Goal: Information Seeking & Learning: Learn about a topic

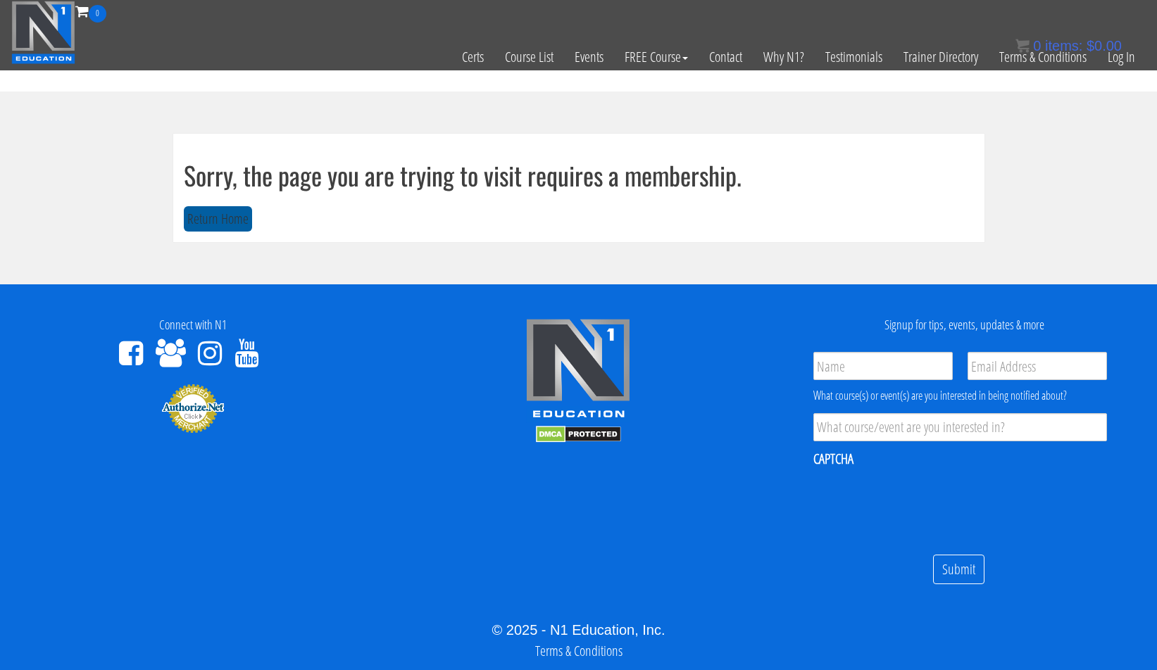
click at [224, 216] on button "Return Home" at bounding box center [218, 219] width 68 height 26
click at [1112, 58] on link "Log In" at bounding box center [1121, 57] width 49 height 69
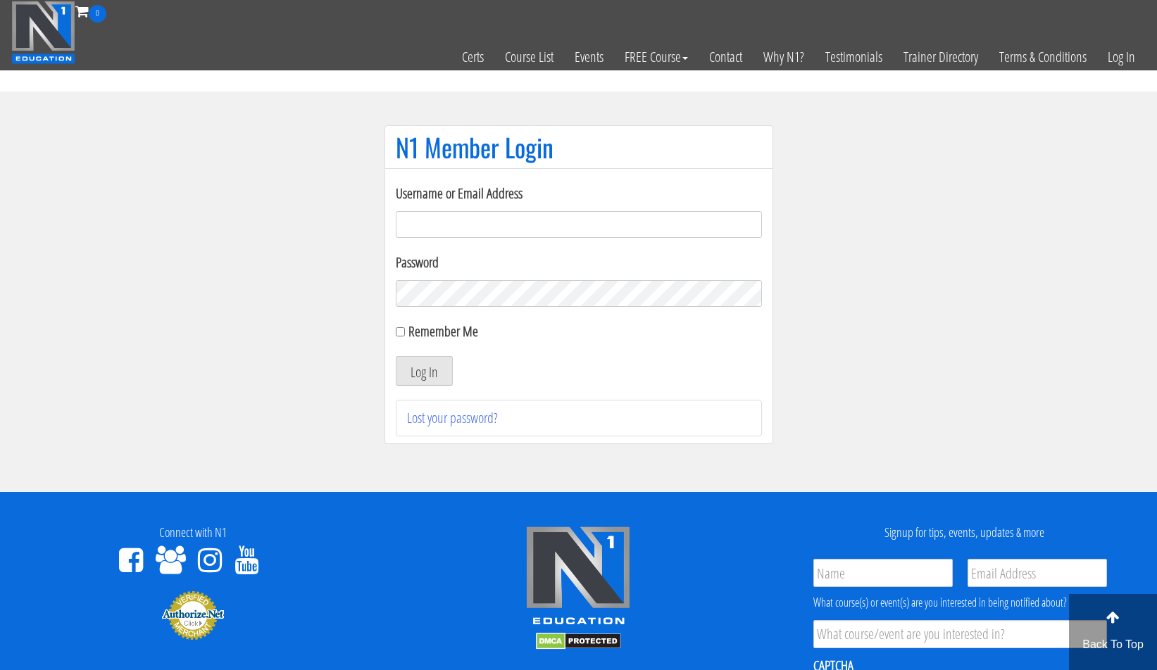
type input "adrian.mules@btinternet.com"
click at [402, 333] on input "Remember Me" at bounding box center [400, 331] width 9 height 9
checkbox input "true"
click at [415, 371] on button "Log In" at bounding box center [424, 371] width 57 height 30
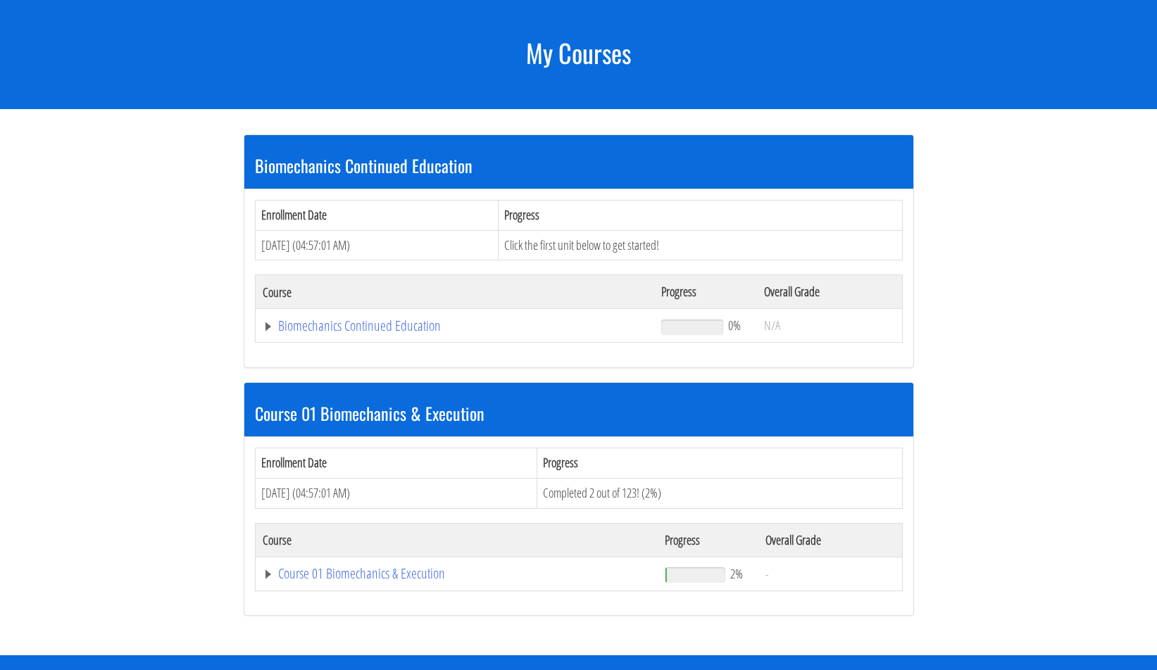
scroll to position [187, 0]
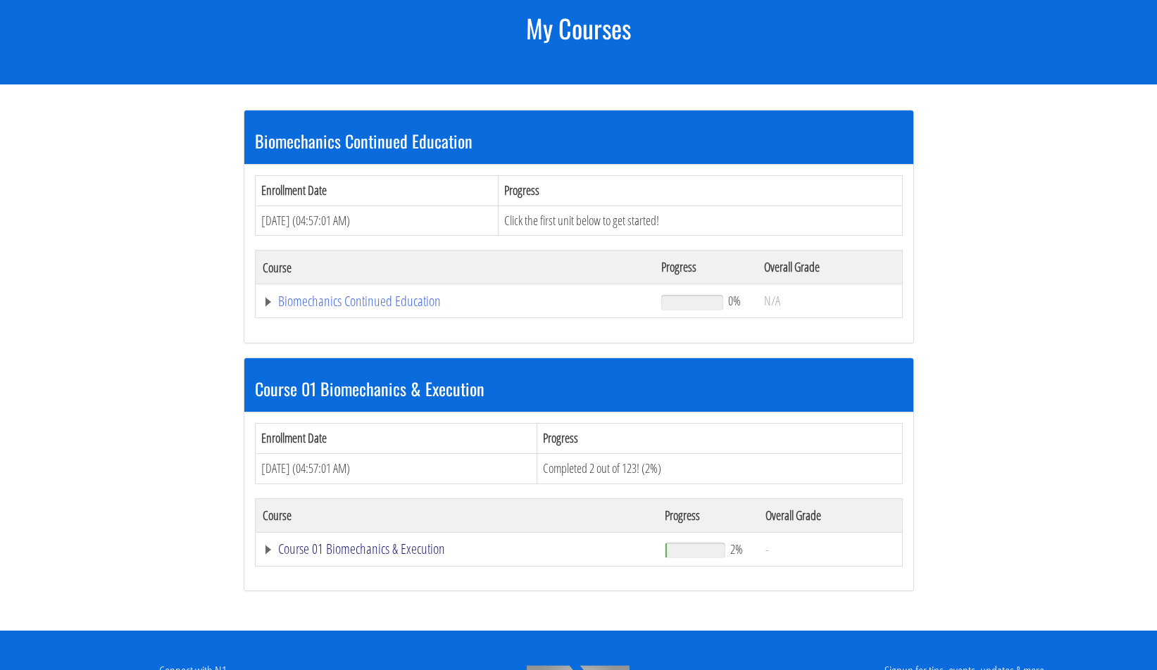
click at [285, 549] on link "Course 01 Biomechanics & Execution" at bounding box center [457, 549] width 389 height 14
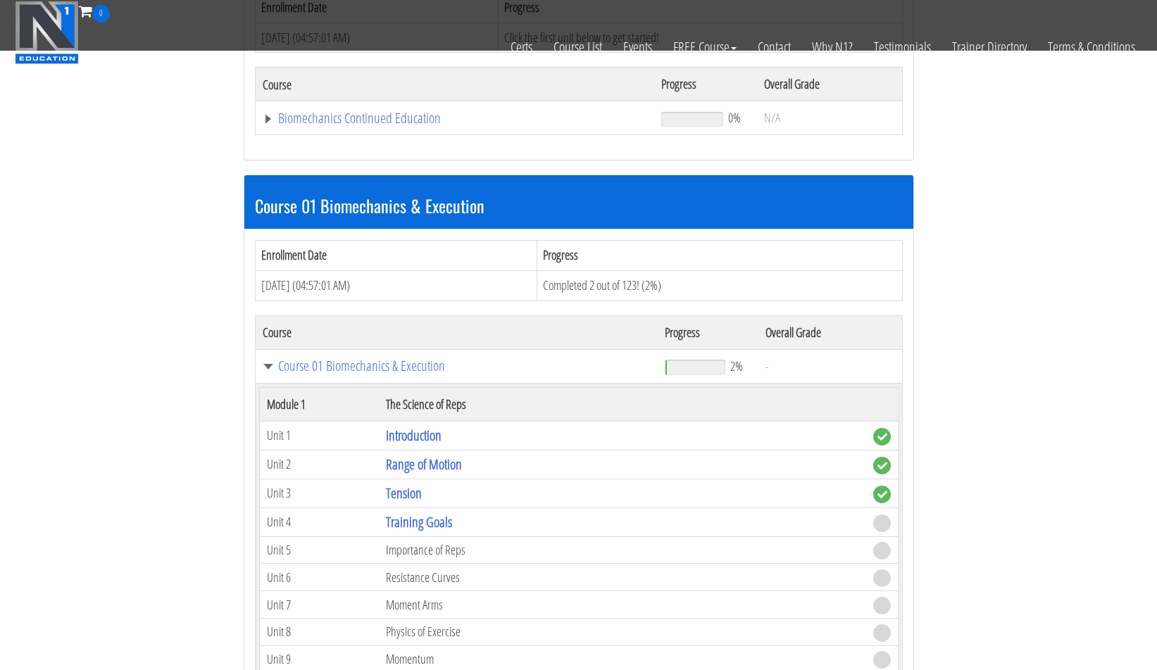
scroll to position [547, 0]
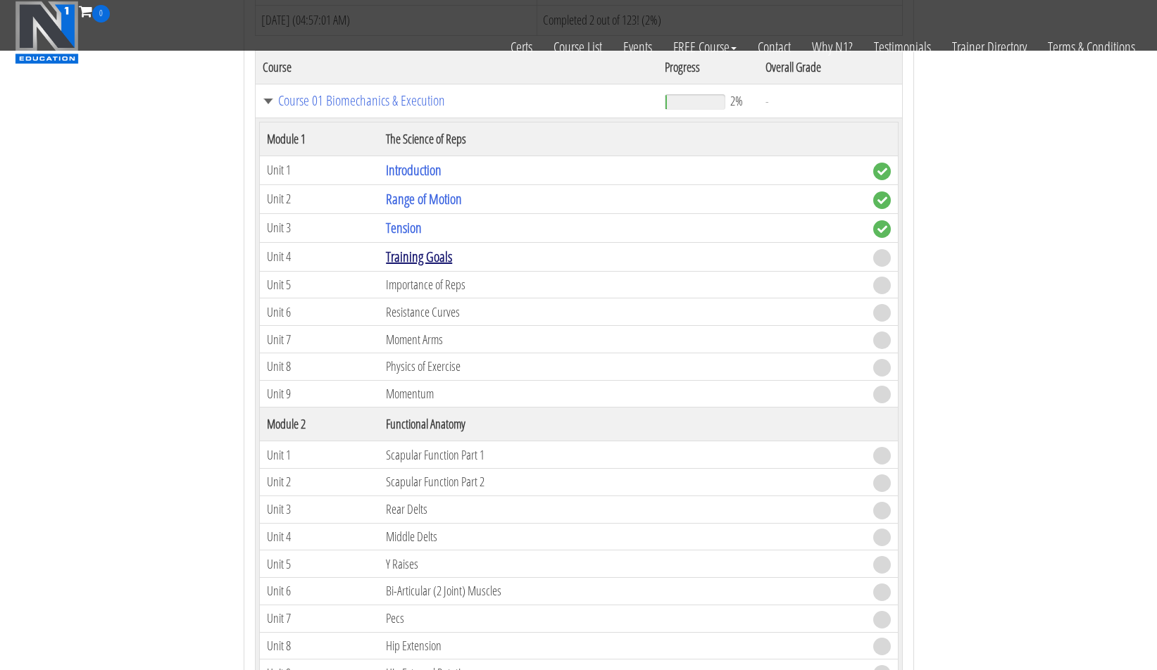
click at [441, 255] on link "Training Goals" at bounding box center [419, 256] width 66 height 19
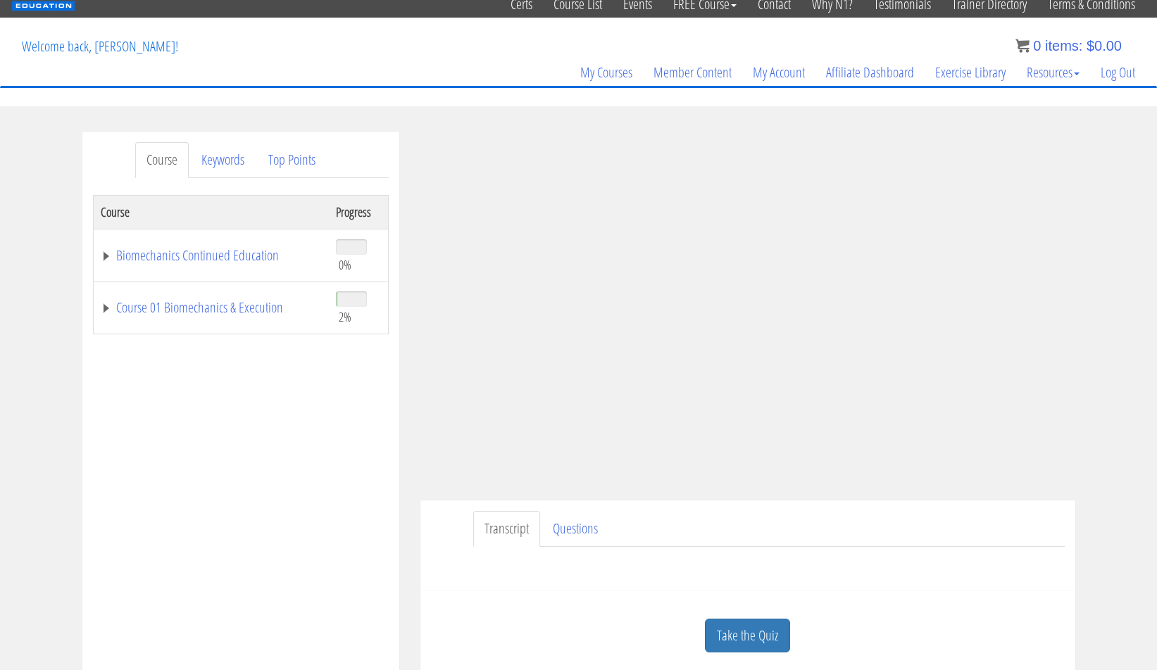
scroll to position [68, 0]
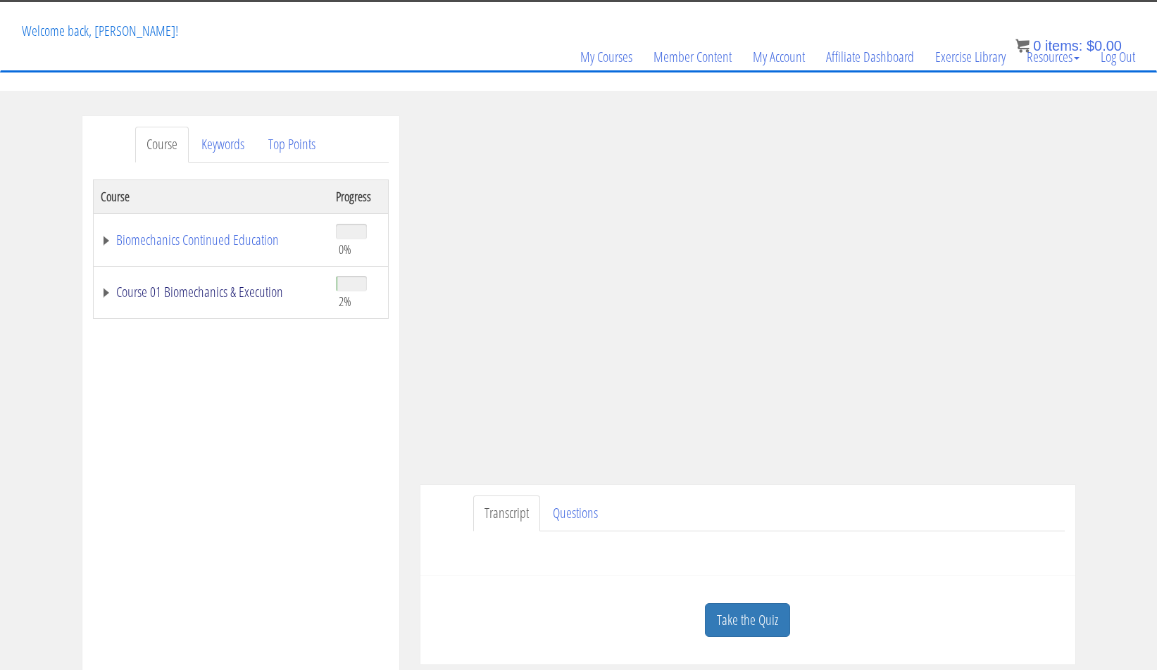
click at [101, 291] on link "Course 01 Biomechanics & Execution" at bounding box center [211, 292] width 221 height 14
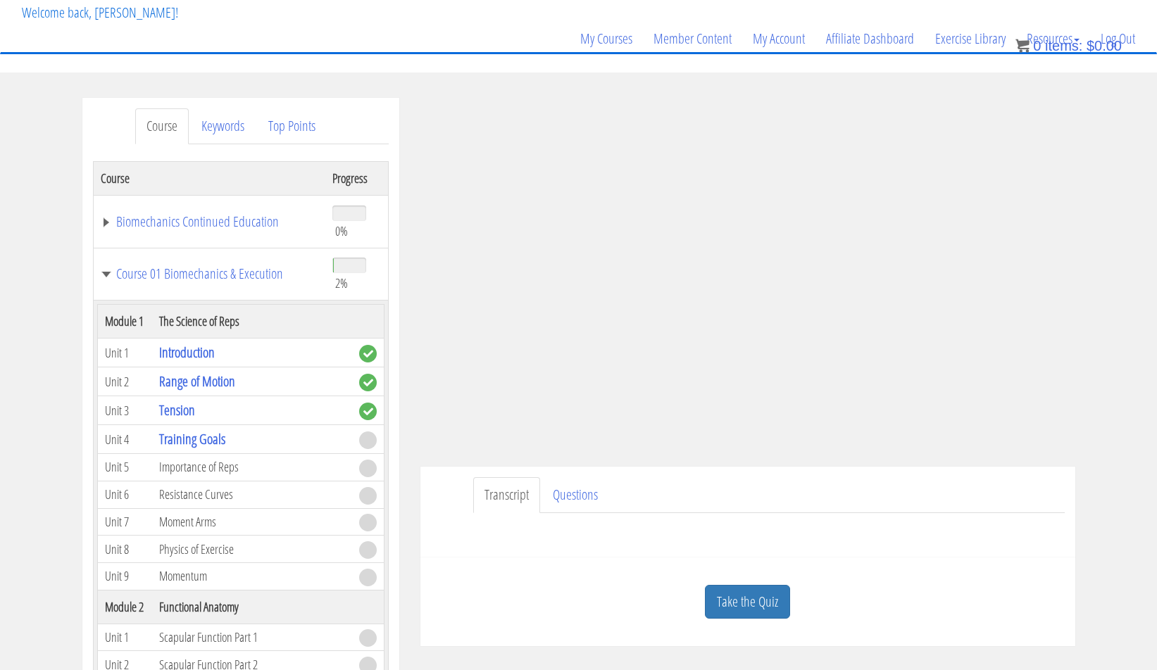
scroll to position [126, 0]
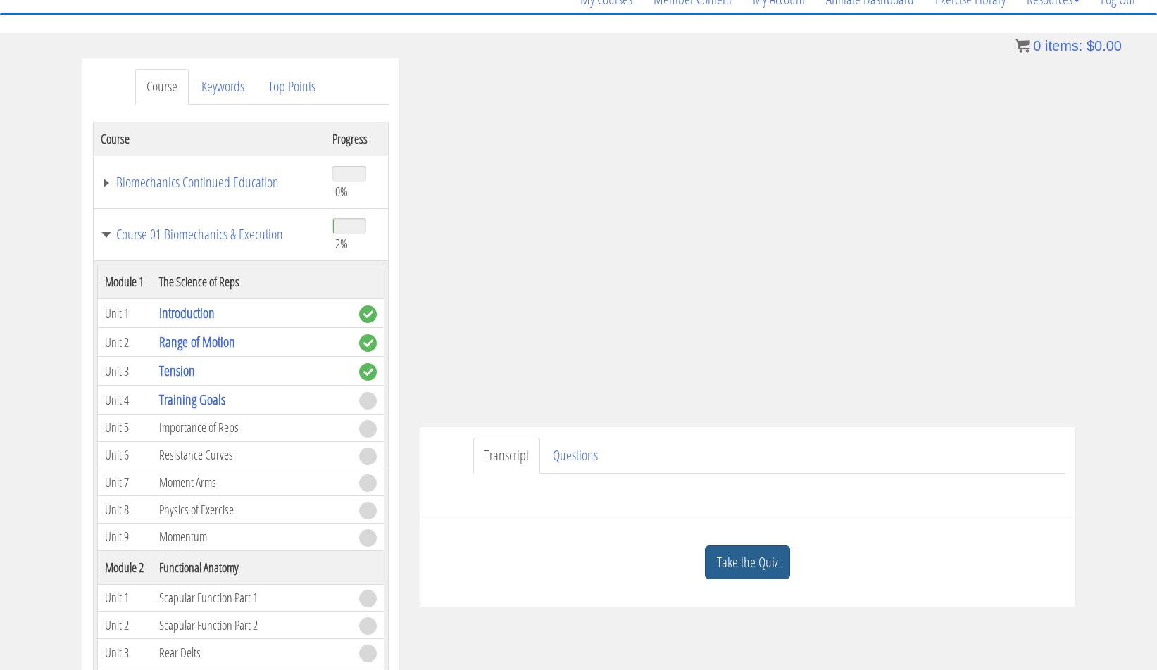
click at [730, 558] on link "Take the Quiz" at bounding box center [747, 563] width 85 height 35
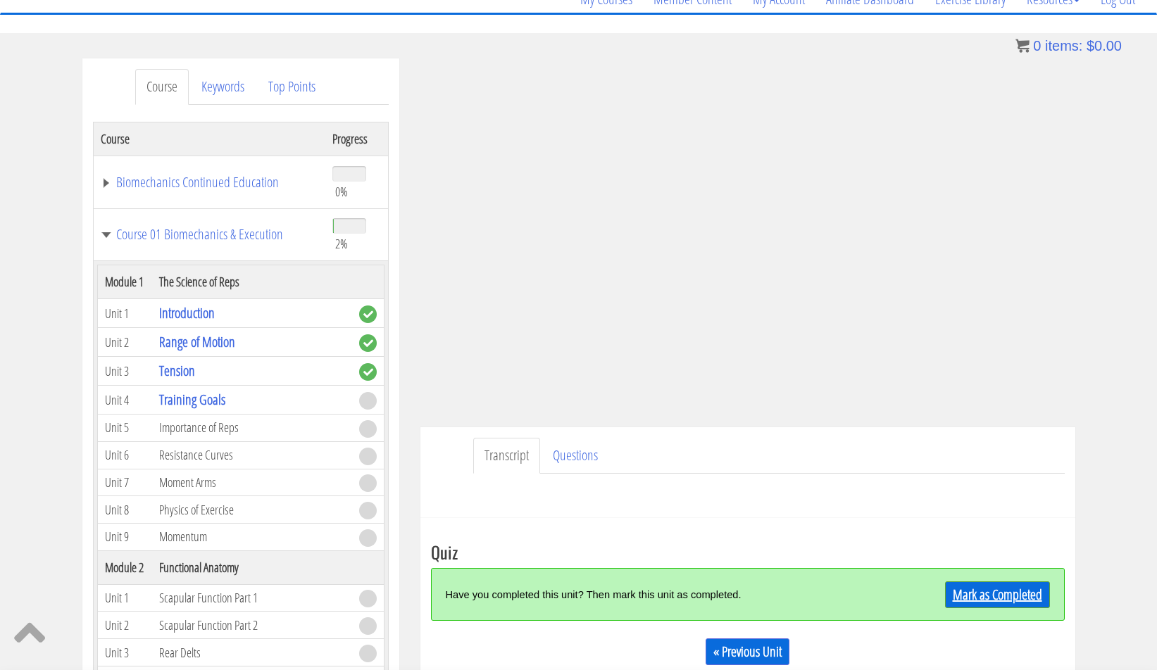
click at [1003, 591] on link "Mark as Completed" at bounding box center [997, 595] width 105 height 27
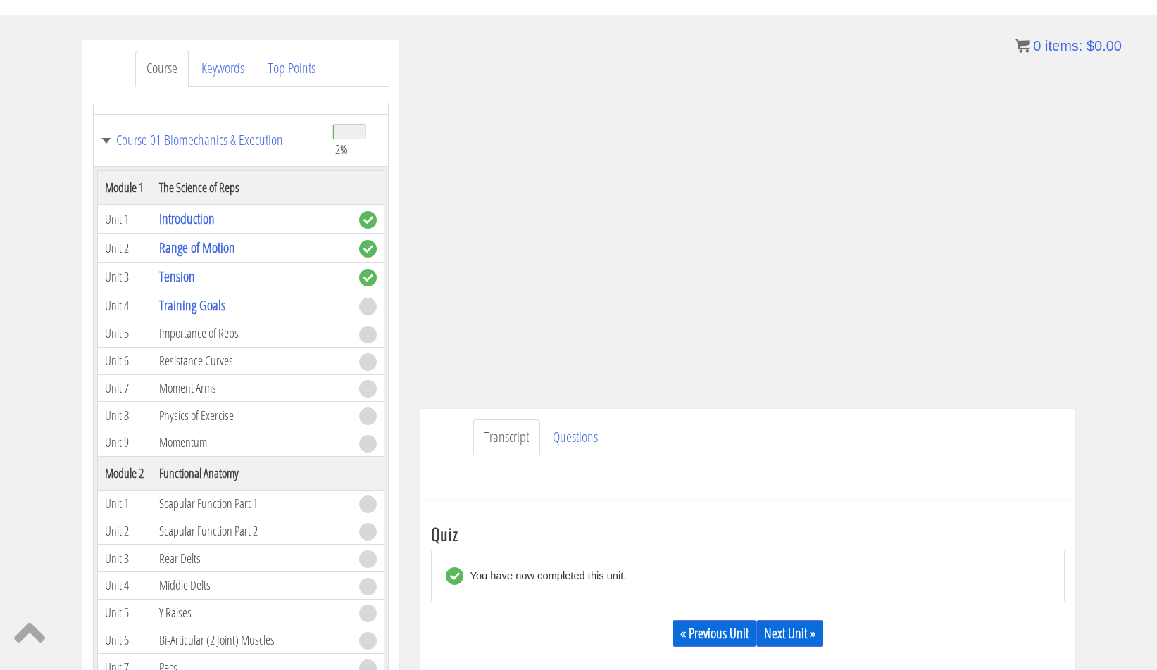
scroll to position [132, 0]
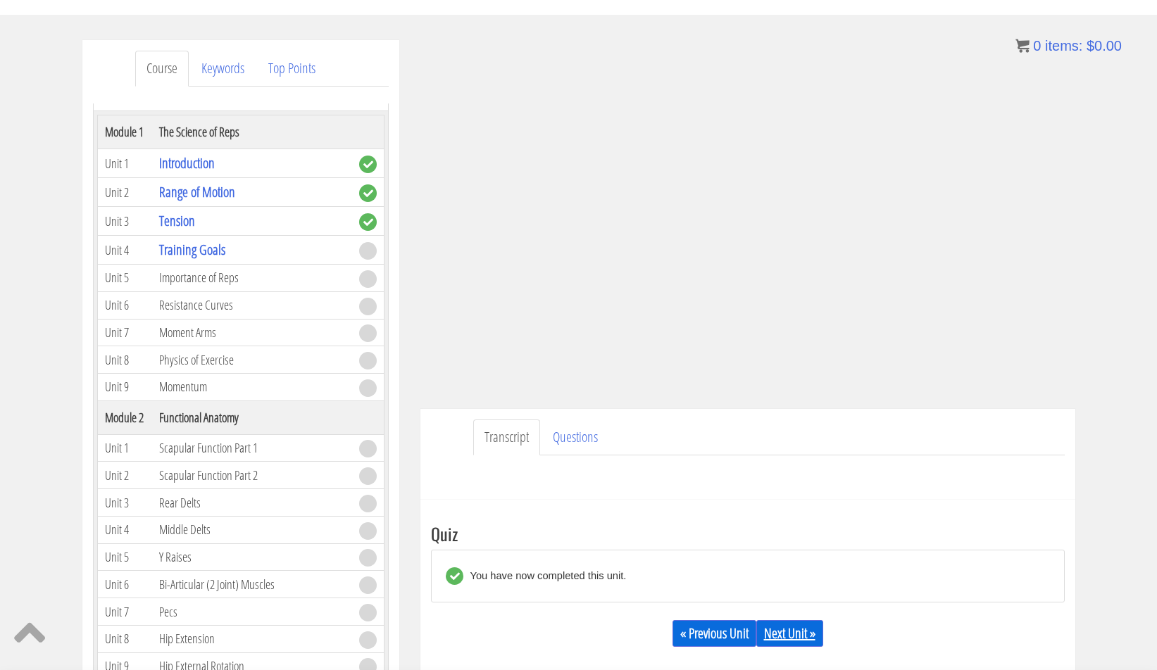
click at [804, 635] on link "Next Unit »" at bounding box center [789, 633] width 67 height 27
